Goal: Obtain resource: Obtain resource

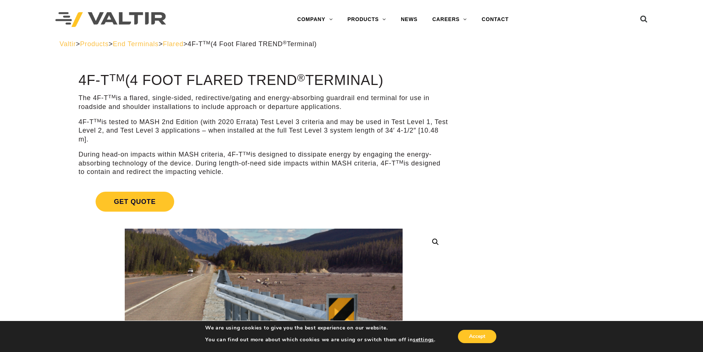
scroll to position [0, 0]
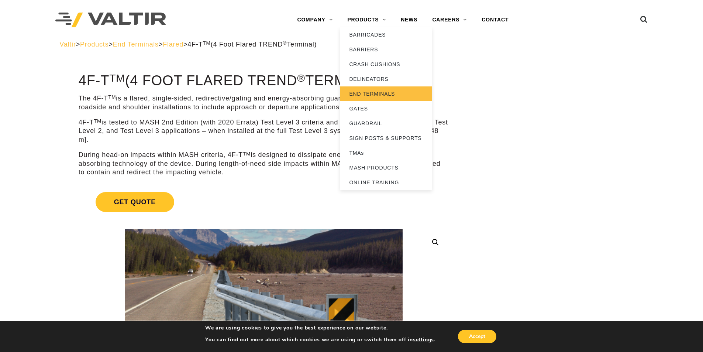
click at [396, 97] on link "END TERMINALS" at bounding box center [386, 93] width 92 height 15
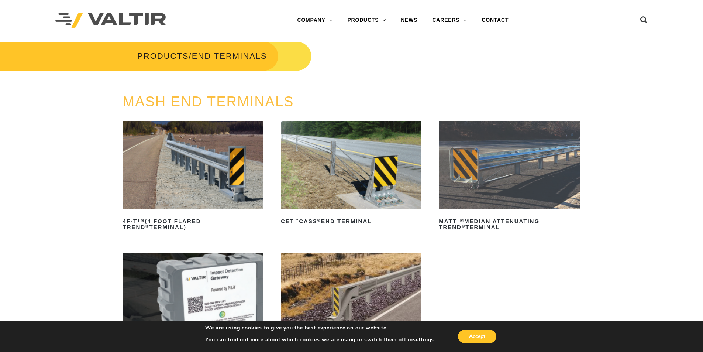
click at [184, 158] on img at bounding box center [193, 165] width 141 height 88
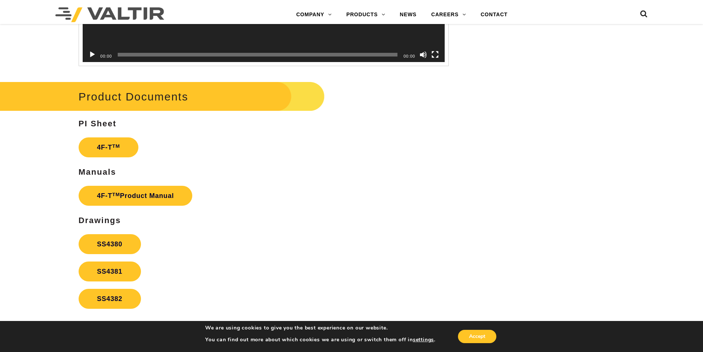
scroll to position [1328, 0]
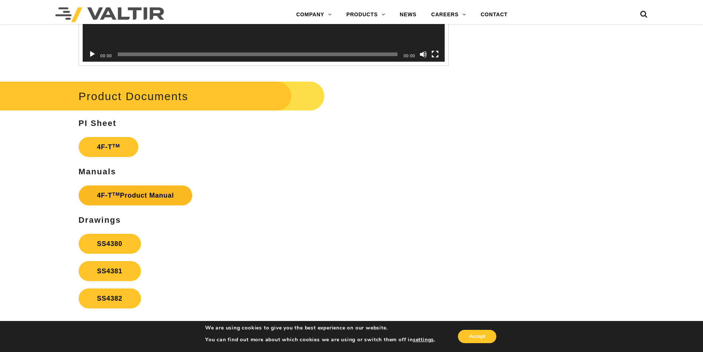
click at [158, 201] on link "4F-T TM Product Manual" at bounding box center [136, 195] width 114 height 20
